Goal: Task Accomplishment & Management: Complete application form

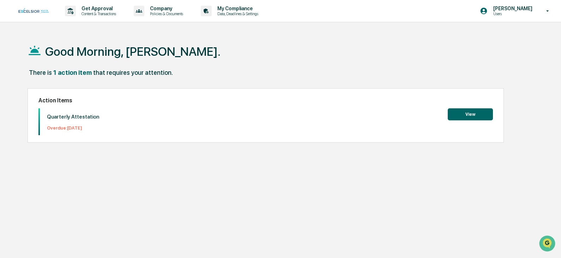
click at [473, 113] on button "View" at bounding box center [470, 114] width 45 height 12
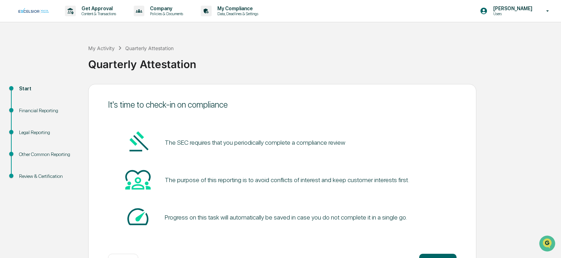
scroll to position [26, 0]
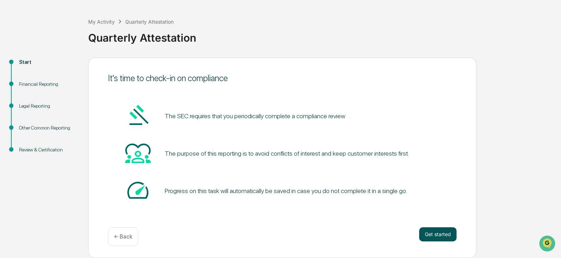
click at [443, 233] on button "Get started" at bounding box center [437, 234] width 37 height 14
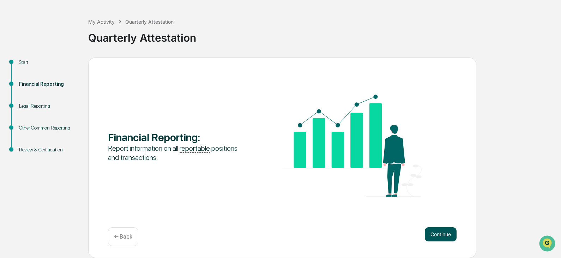
click at [440, 231] on button "Continue" at bounding box center [441, 234] width 32 height 14
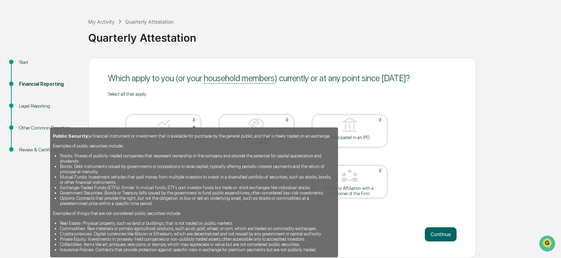
click at [194, 120] on img at bounding box center [194, 120] width 6 height 6
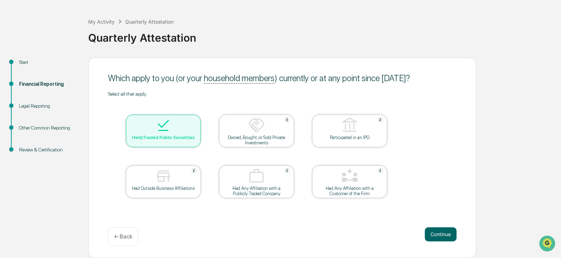
click at [195, 124] on div at bounding box center [163, 126] width 71 height 18
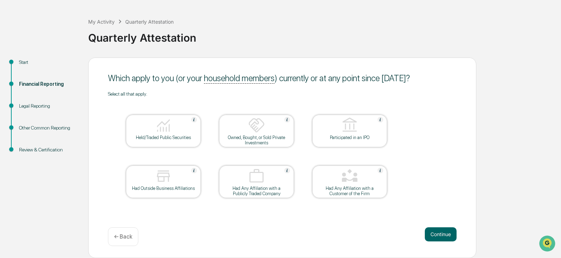
click at [195, 124] on div at bounding box center [163, 126] width 71 height 18
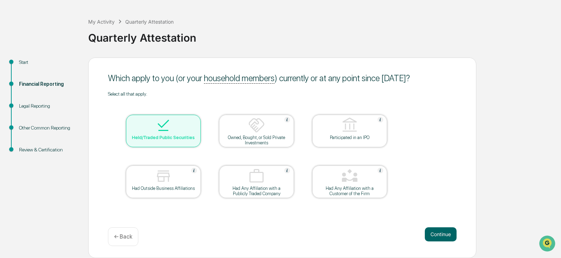
click at [177, 138] on div "Held/Traded Public Securities" at bounding box center [164, 137] width 64 height 5
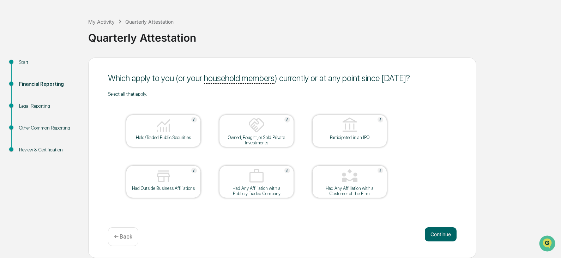
click at [170, 144] on div "Held/Traded Public Securities" at bounding box center [163, 131] width 75 height 32
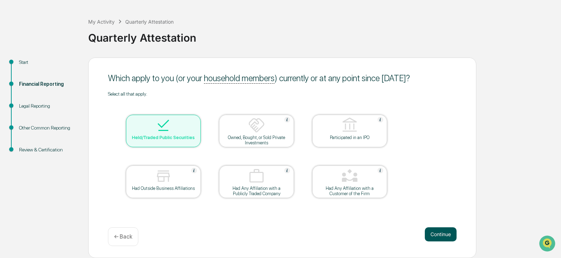
click at [444, 233] on button "Continue" at bounding box center [441, 234] width 32 height 14
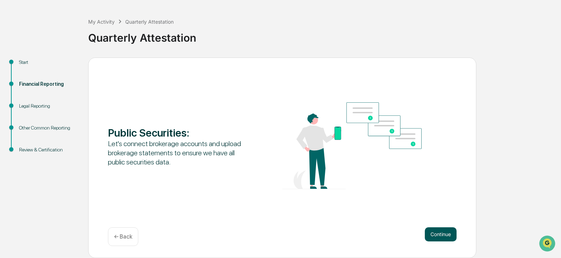
click at [434, 237] on button "Continue" at bounding box center [441, 234] width 32 height 14
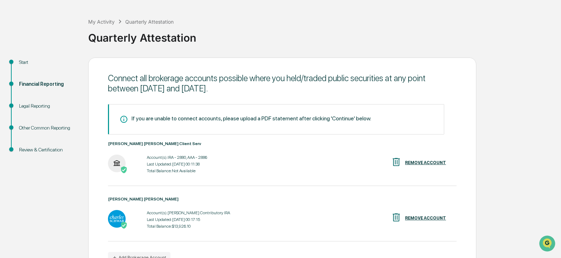
scroll to position [69, 0]
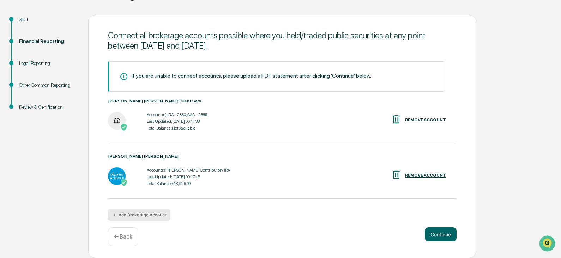
click at [113, 215] on icon "button" at bounding box center [114, 215] width 5 height 5
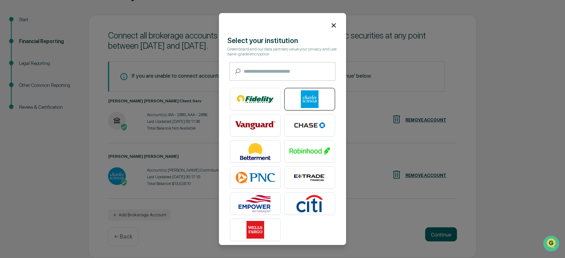
click at [309, 97] on img at bounding box center [310, 99] width 40 height 18
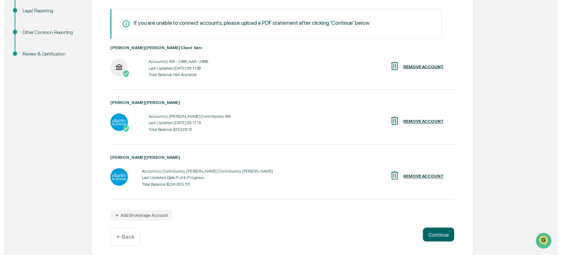
scroll to position [125, 0]
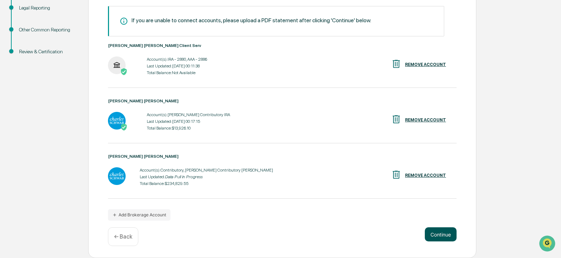
click at [436, 234] on button "Continue" at bounding box center [441, 234] width 32 height 14
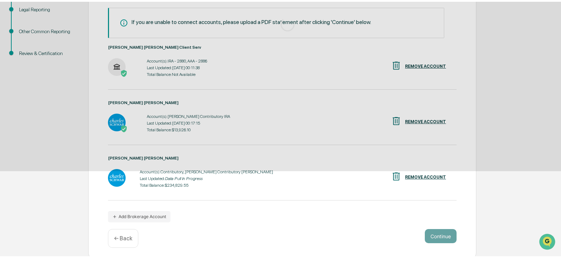
scroll to position [26, 0]
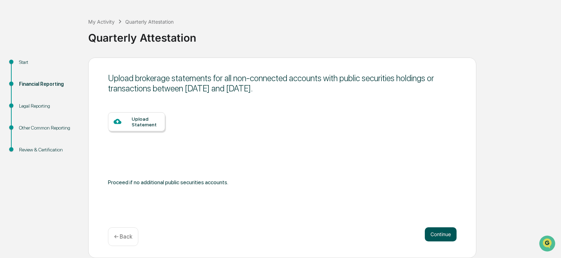
click at [436, 231] on button "Continue" at bounding box center [441, 234] width 32 height 14
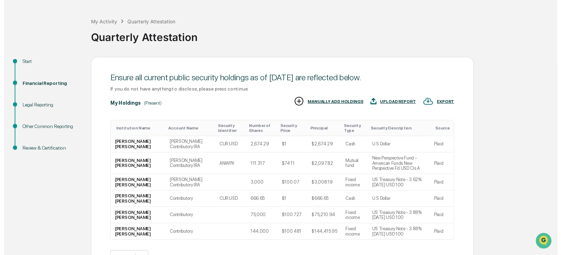
scroll to position [67, 0]
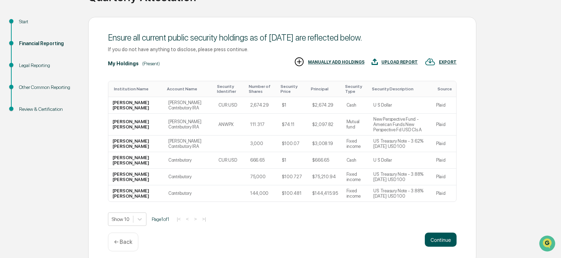
click at [447, 233] on button "Continue" at bounding box center [441, 240] width 32 height 14
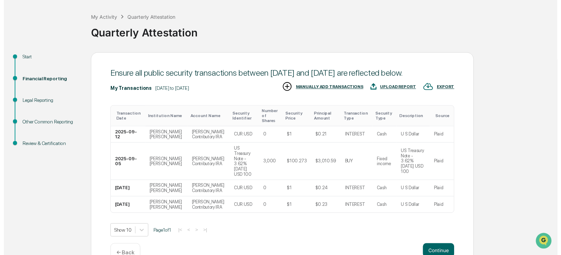
scroll to position [55, 0]
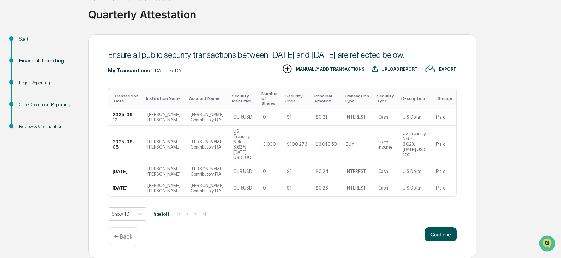
click at [448, 234] on button "Continue" at bounding box center [441, 234] width 32 height 14
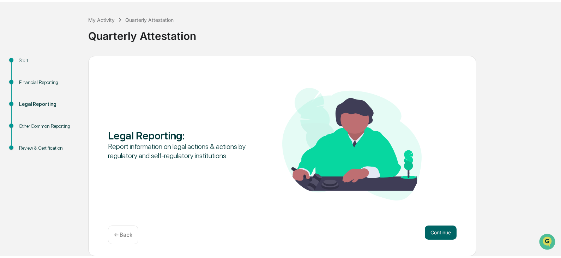
scroll to position [26, 0]
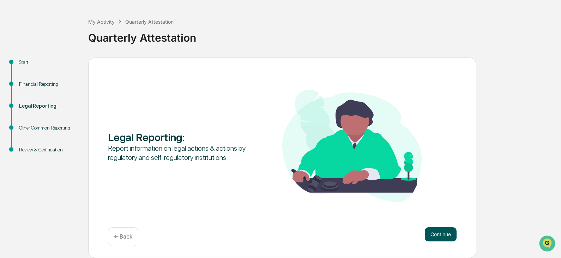
click at [439, 233] on button "Continue" at bounding box center [441, 234] width 32 height 14
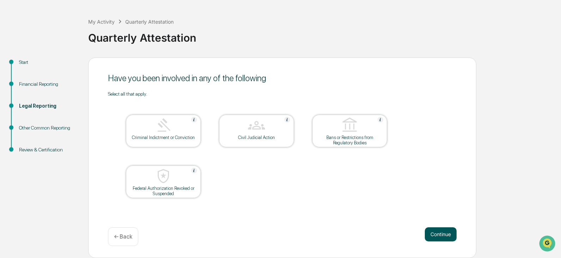
click at [435, 235] on button "Continue" at bounding box center [441, 234] width 32 height 14
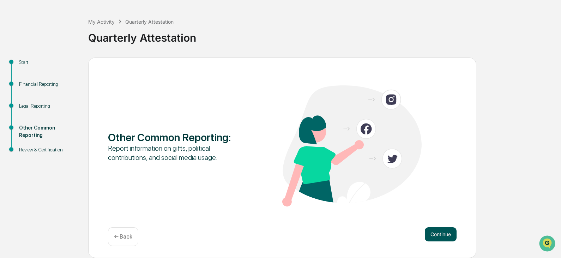
click at [440, 234] on button "Continue" at bounding box center [441, 234] width 32 height 14
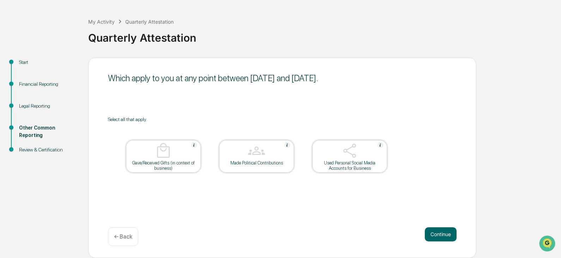
click at [440, 234] on button "Continue" at bounding box center [441, 234] width 32 height 14
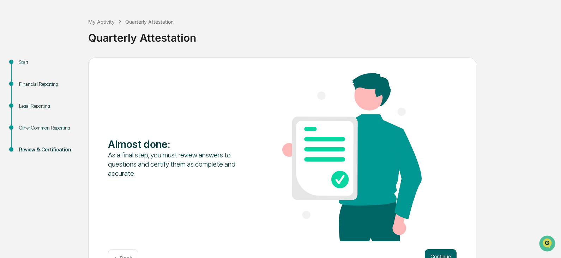
scroll to position [48, 0]
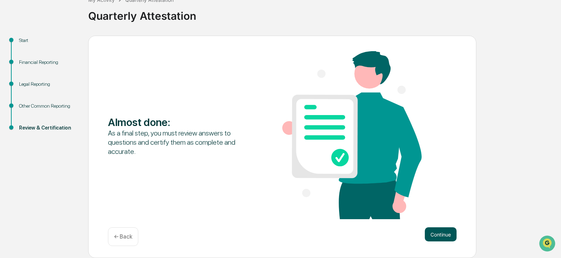
click at [443, 233] on button "Continue" at bounding box center [441, 234] width 32 height 14
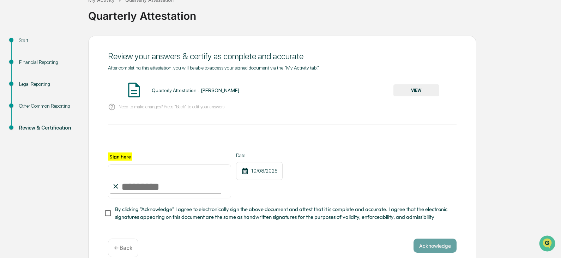
click at [139, 184] on input "Sign here" at bounding box center [169, 182] width 123 height 34
type input "**********"
click at [436, 244] on button "Acknowledge" at bounding box center [435, 246] width 43 height 14
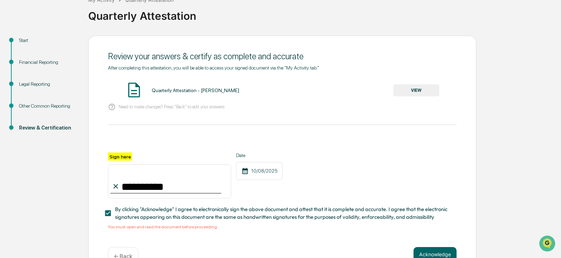
scroll to position [70, 0]
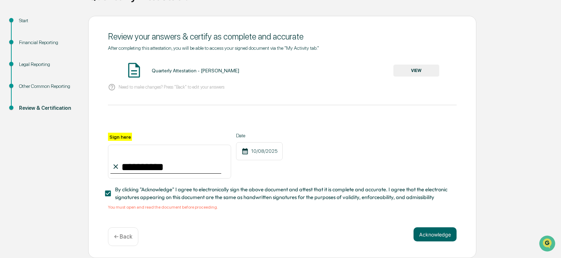
click at [446, 239] on button "Acknowledge" at bounding box center [435, 234] width 43 height 14
click at [433, 235] on button "Acknowledge" at bounding box center [435, 234] width 43 height 14
click at [414, 69] on button "VIEW" at bounding box center [417, 71] width 46 height 12
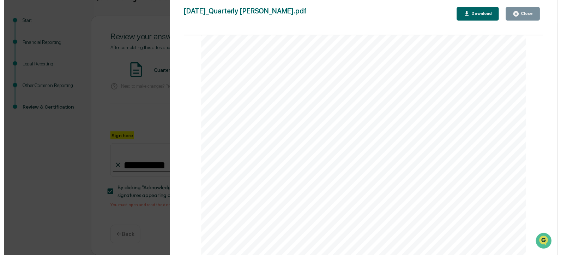
scroll to position [2218, 0]
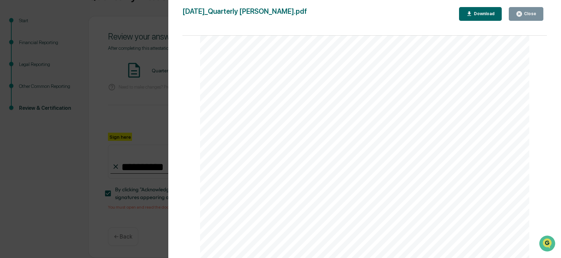
click at [532, 6] on div "Version History [DATE] 01:52 PM [PERSON_NAME] [DATE]_Quarterly Attestation_Joe …" at bounding box center [364, 136] width 393 height 272
click at [528, 12] on div "Close" at bounding box center [530, 13] width 14 height 5
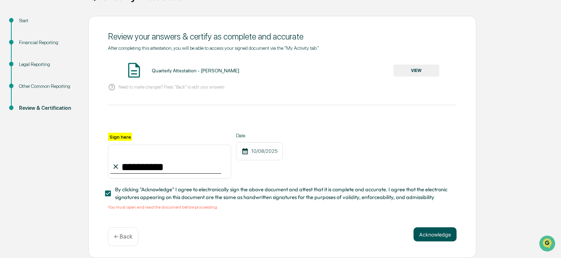
click at [440, 233] on button "Acknowledge" at bounding box center [435, 234] width 43 height 14
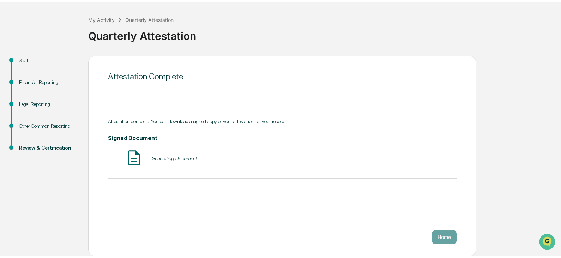
scroll to position [26, 0]
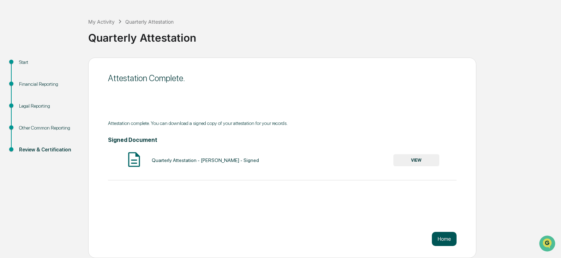
click at [450, 240] on button "Home" at bounding box center [444, 239] width 25 height 14
